Goal: Information Seeking & Learning: Learn about a topic

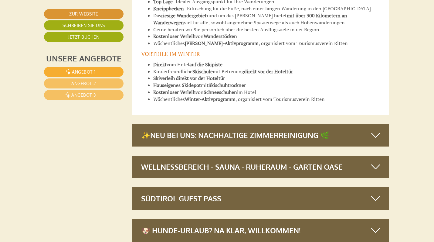
scroll to position [2984, 1]
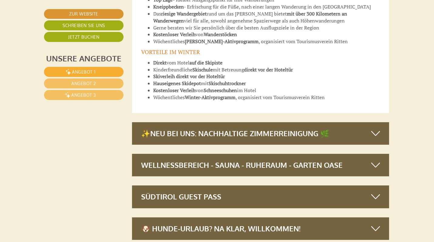
click at [300, 154] on div "Wellnessbereich - Sauna - Ruheraum - Garten Oase" at bounding box center [260, 165] width 257 height 22
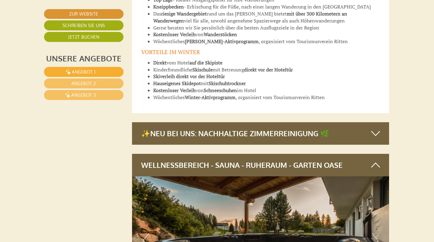
click at [376, 233] on button "Next" at bounding box center [375, 240] width 6 height 15
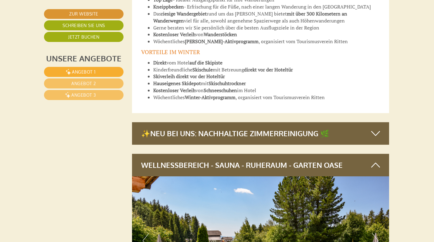
click at [376, 233] on button "Next" at bounding box center [375, 240] width 6 height 15
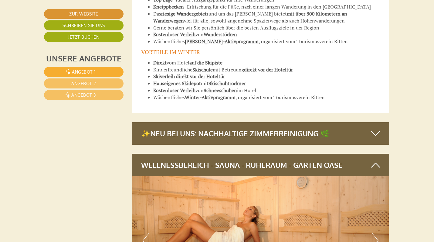
click at [376, 233] on button "Next" at bounding box center [375, 240] width 6 height 15
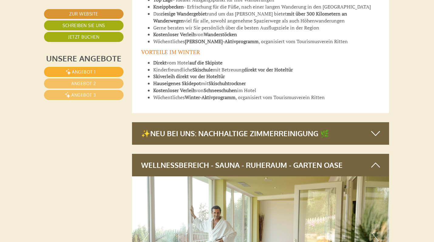
click at [376, 233] on button "Next" at bounding box center [375, 240] width 6 height 15
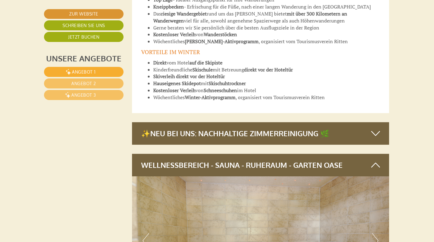
click at [376, 233] on button "Next" at bounding box center [375, 240] width 6 height 15
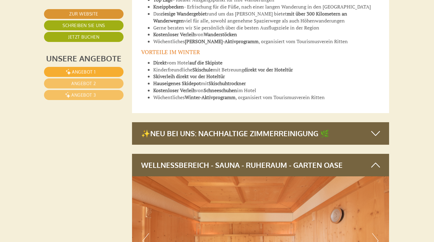
click at [378, 233] on button "Next" at bounding box center [375, 240] width 6 height 15
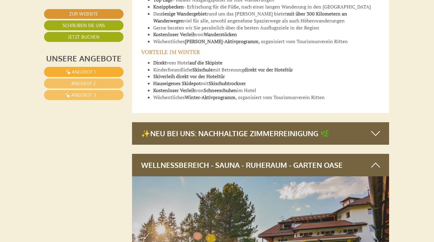
click at [378, 233] on button "Next" at bounding box center [375, 240] width 6 height 15
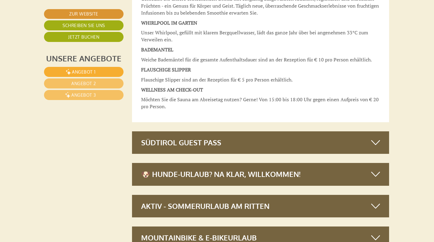
scroll to position [3593, 1]
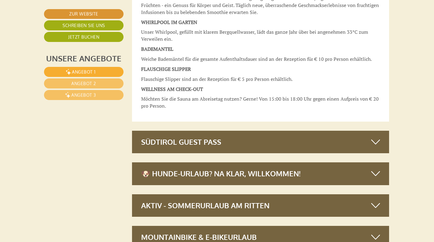
click at [266, 162] on div "🐶 Hunde-Urlaub? Na klar, willkommen!" at bounding box center [260, 173] width 257 height 22
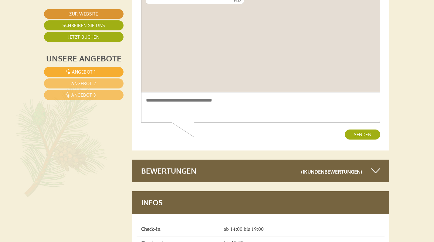
scroll to position [4566, 1]
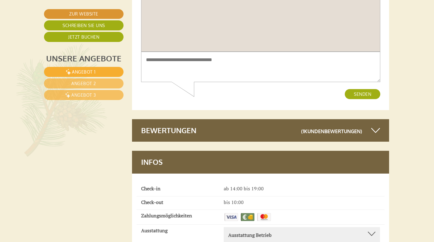
click at [185, 119] on div "Bewertungen (1 Kundenbewertungen )" at bounding box center [260, 130] width 257 height 22
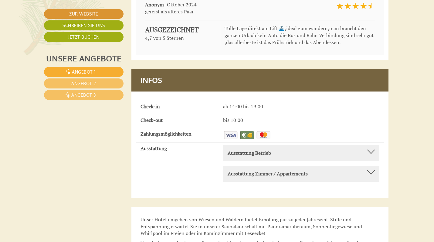
scroll to position [4788, 2]
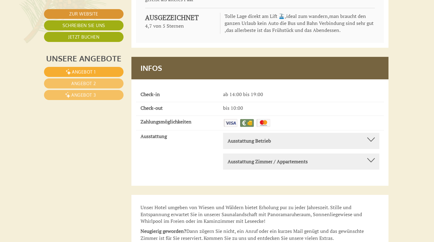
click at [271, 158] on b "Ausstattung Zimmer / Appartements" at bounding box center [268, 161] width 80 height 7
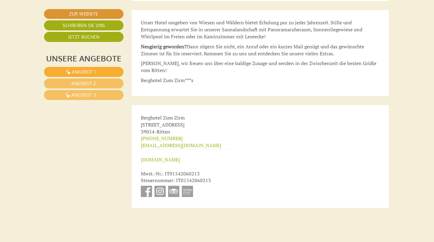
scroll to position [5001, 1]
click at [191, 185] on link at bounding box center [187, 190] width 11 height 11
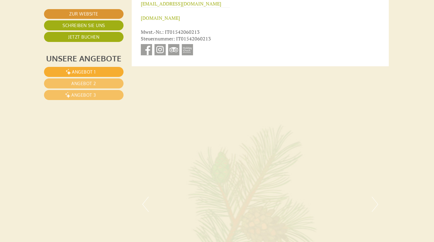
scroll to position [5145, 1]
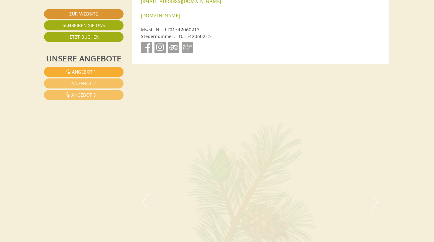
click at [94, 13] on link "Zur Website" at bounding box center [84, 14] width 80 height 10
